Goal: Task Accomplishment & Management: Complete application form

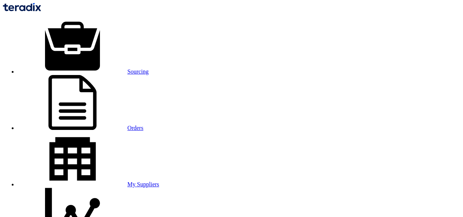
click at [98, 68] on link "Sourcing" at bounding box center [83, 71] width 131 height 6
click at [143, 125] on link "Orders" at bounding box center [81, 128] width 126 height 6
click at [102, 68] on link "Sourcing" at bounding box center [83, 71] width 131 height 6
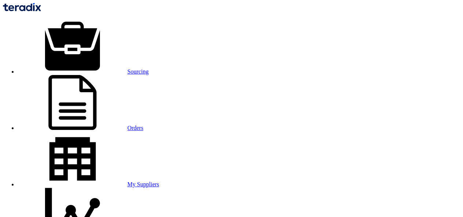
type input "8/21/2025"
type input "05"
type input "00"
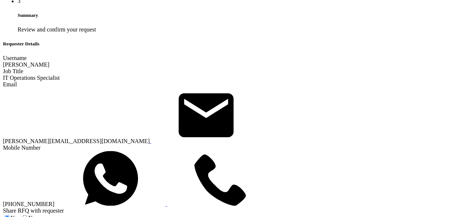
scroll to position [585, 0]
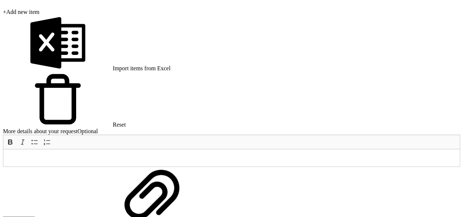
scroll to position [1500, 0]
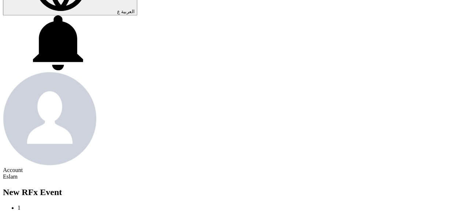
scroll to position [329, 0]
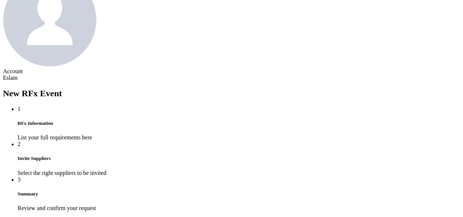
scroll to position [402, 0]
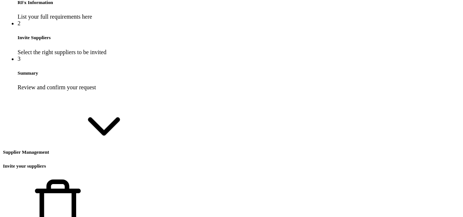
scroll to position [549, 0]
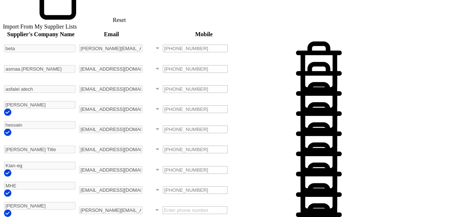
scroll to position [732, 0]
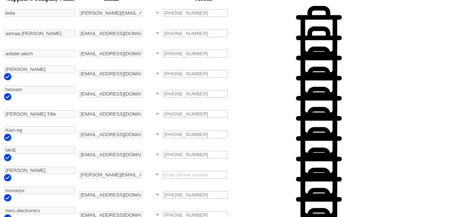
scroll to position [768, 0]
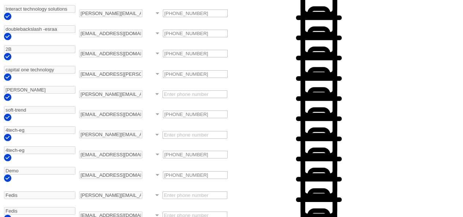
scroll to position [930, 0]
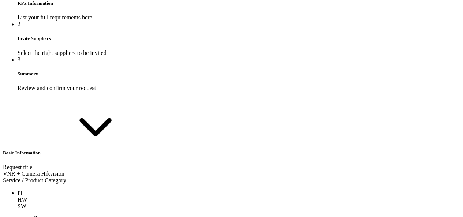
scroll to position [512, 0]
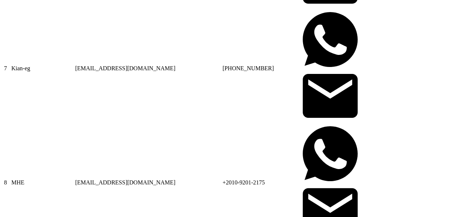
scroll to position [1434, 0]
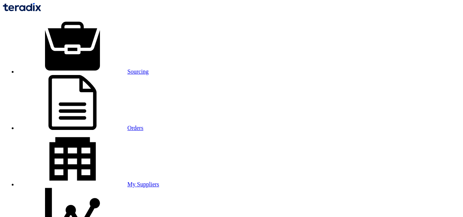
click at [88, 22] on use at bounding box center [72, 46] width 55 height 49
click at [97, 68] on link "Sourcing" at bounding box center [83, 71] width 131 height 6
click at [86, 19] on icon at bounding box center [73, 46] width 110 height 55
click at [98, 68] on link "Sourcing" at bounding box center [83, 71] width 131 height 6
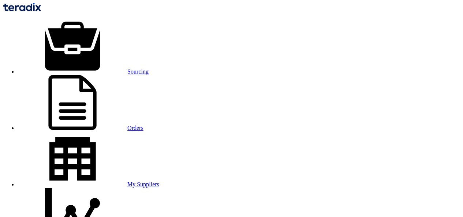
click at [89, 68] on link "Sourcing" at bounding box center [83, 71] width 131 height 6
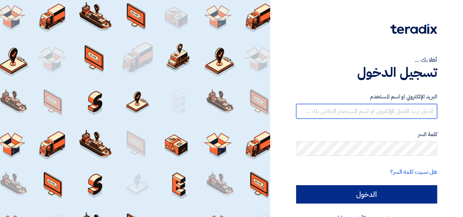
type input "[EMAIL_ADDRESS][DOMAIN_NAME]"
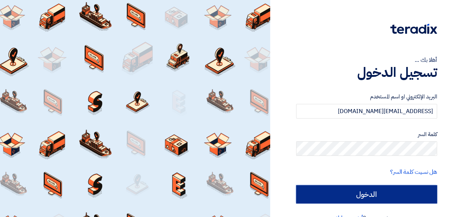
click at [378, 191] on input "الدخول" at bounding box center [366, 194] width 141 height 18
type input "Sign in"
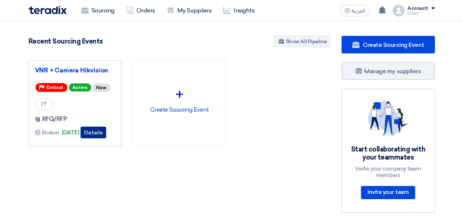
click at [100, 131] on button "Details" at bounding box center [93, 133] width 26 height 12
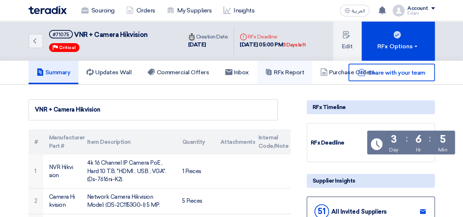
click at [272, 69] on icon at bounding box center [268, 71] width 7 height 7
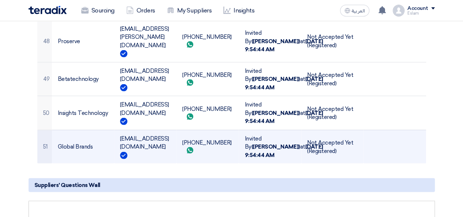
scroll to position [2341, 0]
